Goal: Information Seeking & Learning: Learn about a topic

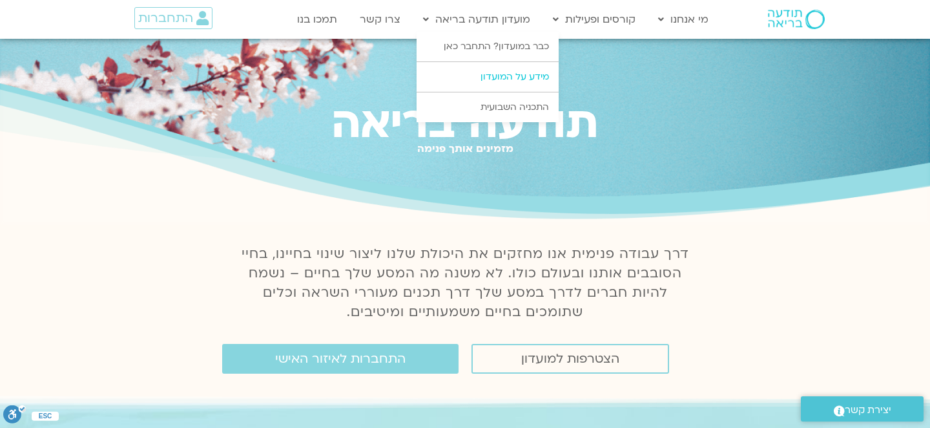
click at [506, 76] on link "מידע על המועדון" at bounding box center [488, 77] width 142 height 30
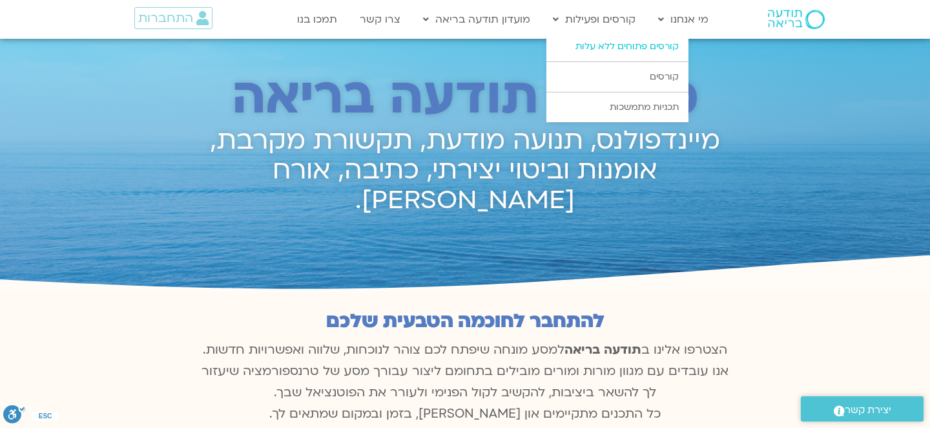
click at [599, 46] on link "קורסים פתוחים ללא עלות" at bounding box center [618, 47] width 142 height 30
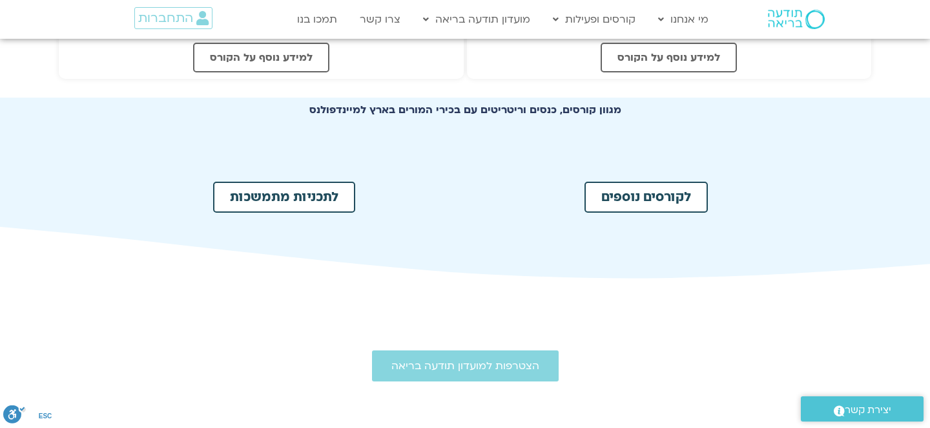
scroll to position [646, 0]
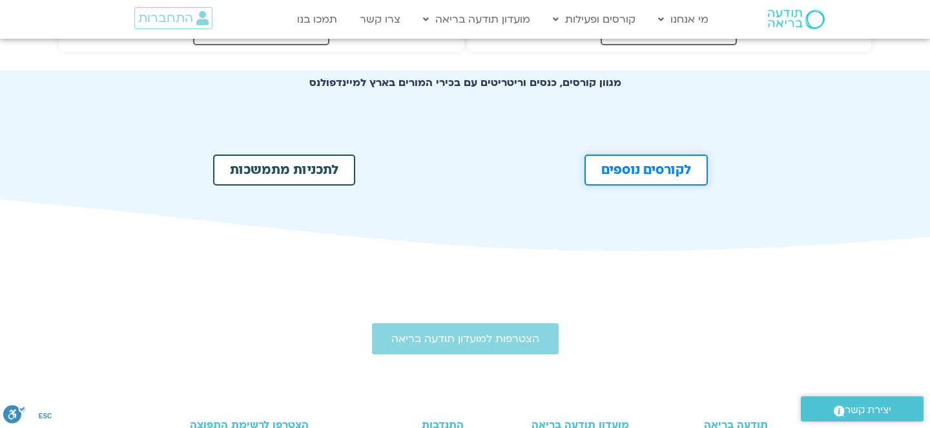
click at [658, 174] on span "לקורסים נוספים" at bounding box center [646, 169] width 90 height 13
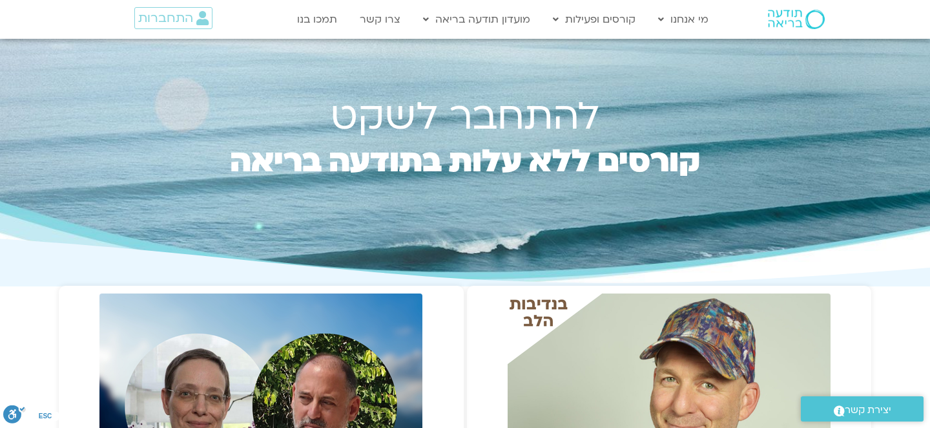
scroll to position [0, 0]
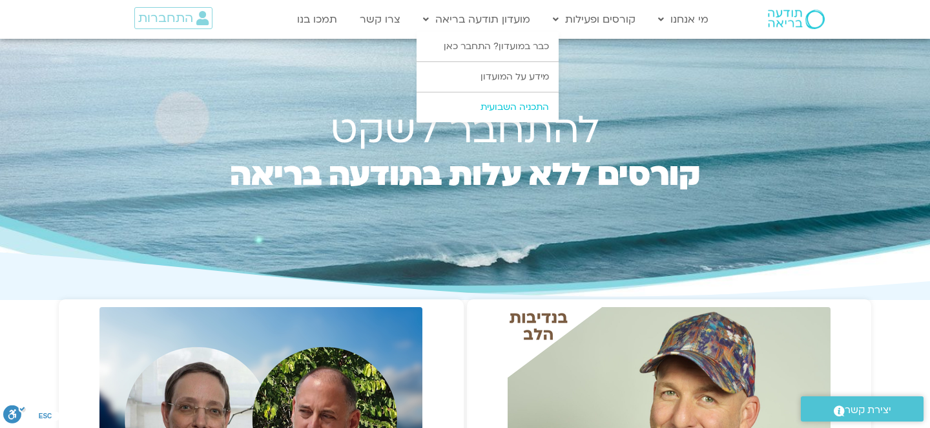
click at [507, 103] on link "התכניה השבועית" at bounding box center [488, 107] width 142 height 30
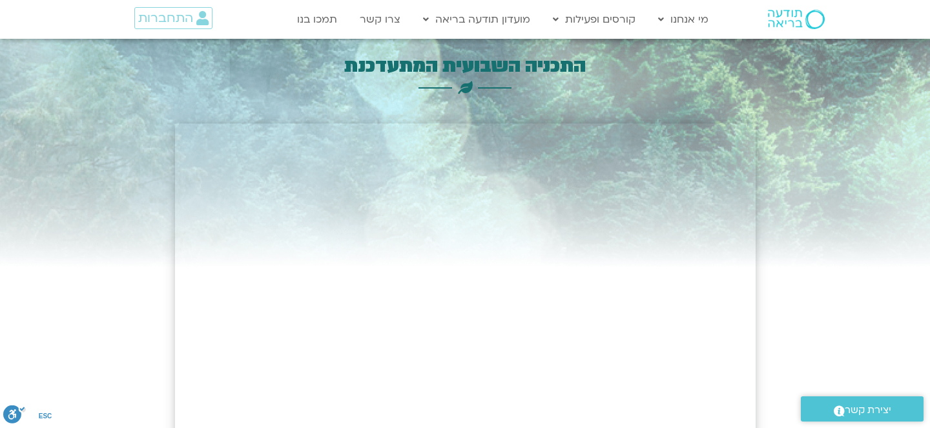
drag, startPoint x: 751, startPoint y: 182, endPoint x: 820, endPoint y: 216, distance: 76.9
